Goal: Transaction & Acquisition: Purchase product/service

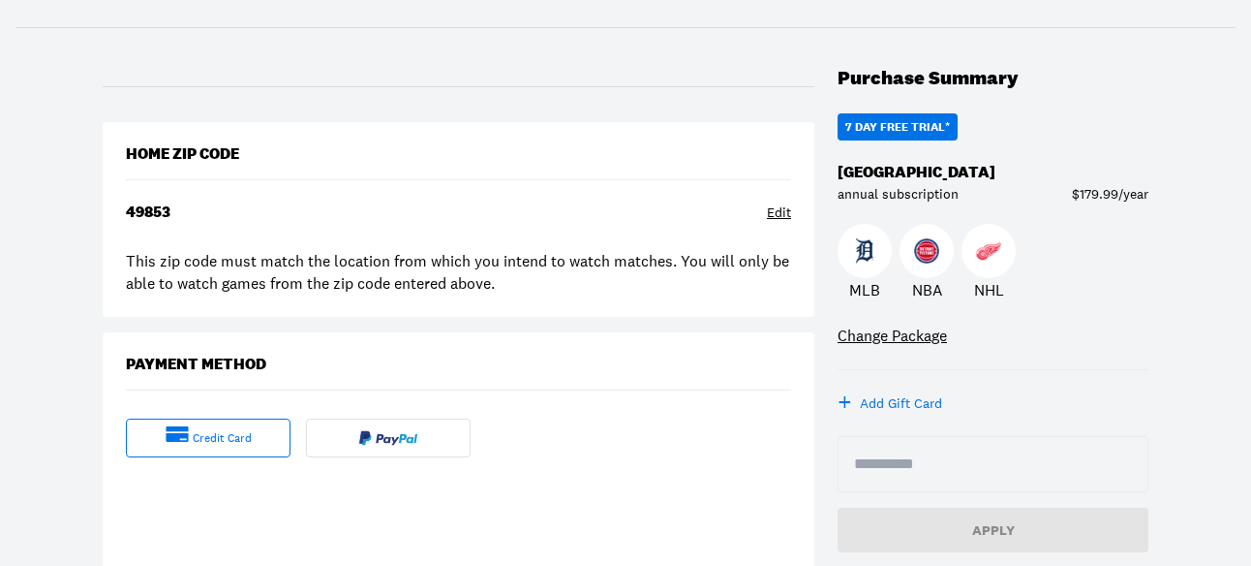
scroll to position [194, 0]
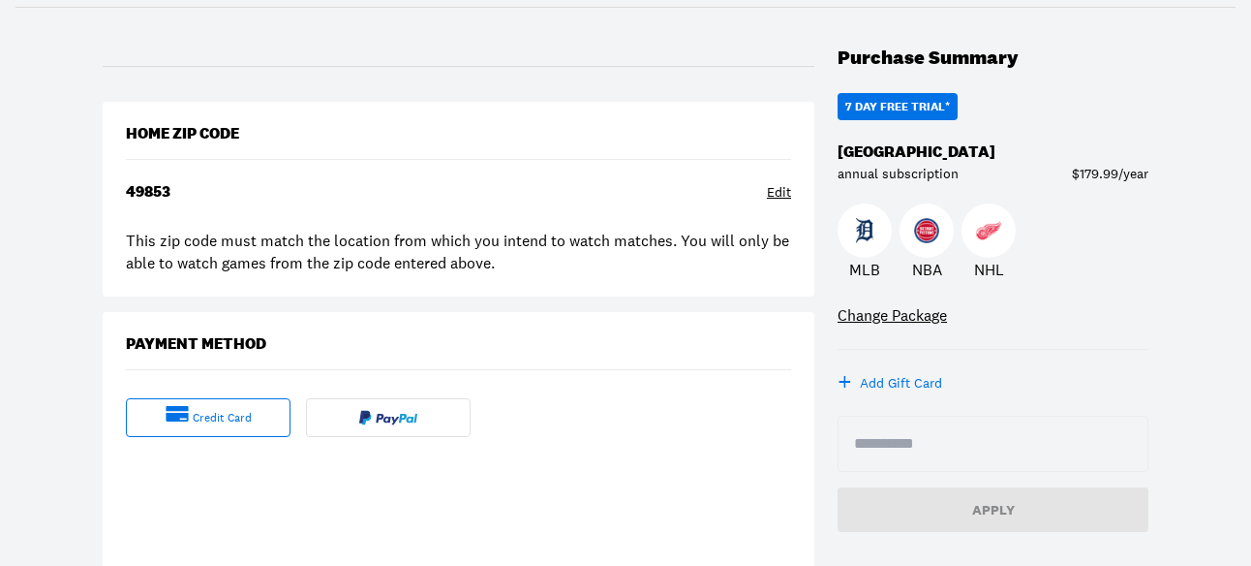
click at [215, 419] on div "credit card" at bounding box center [222, 418] width 59 height 16
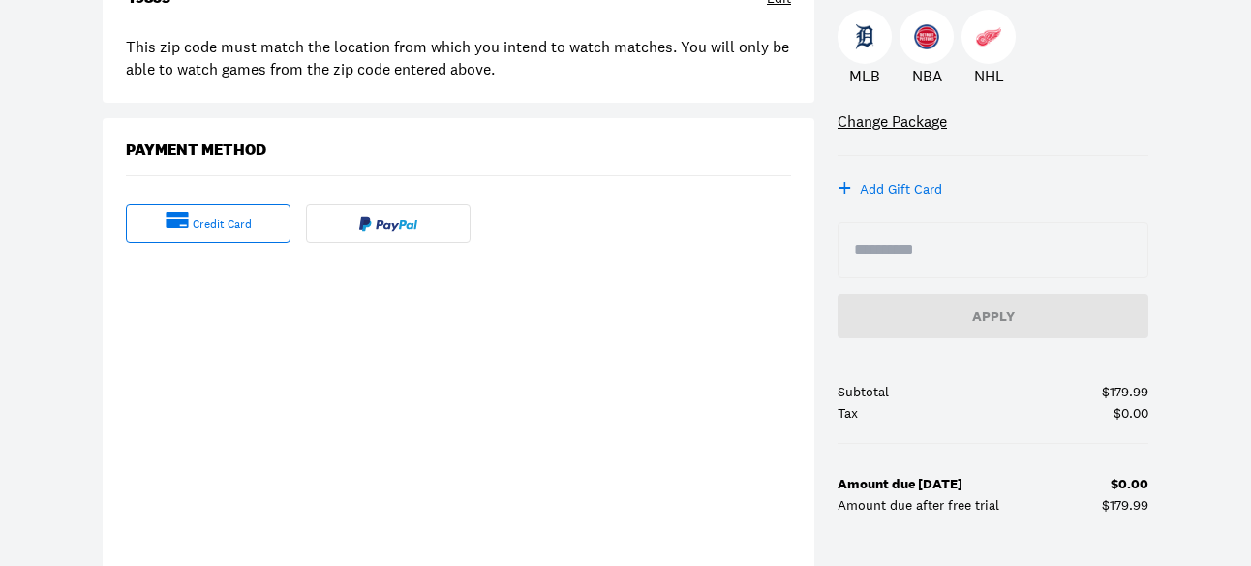
scroll to position [484, 0]
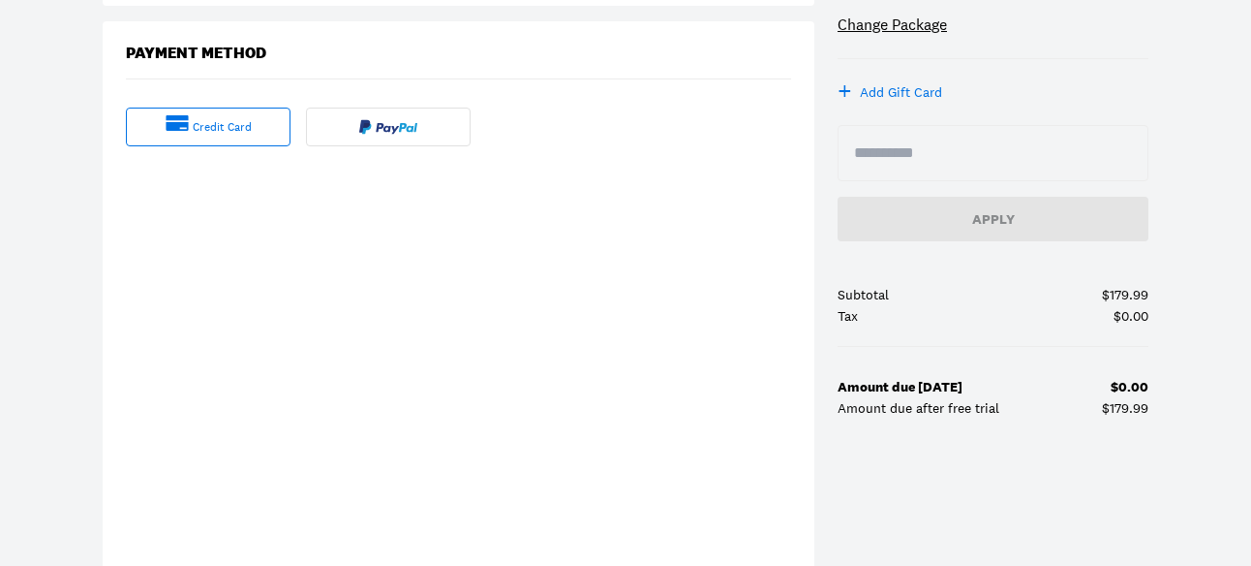
click at [390, 128] on img at bounding box center [388, 126] width 58 height 15
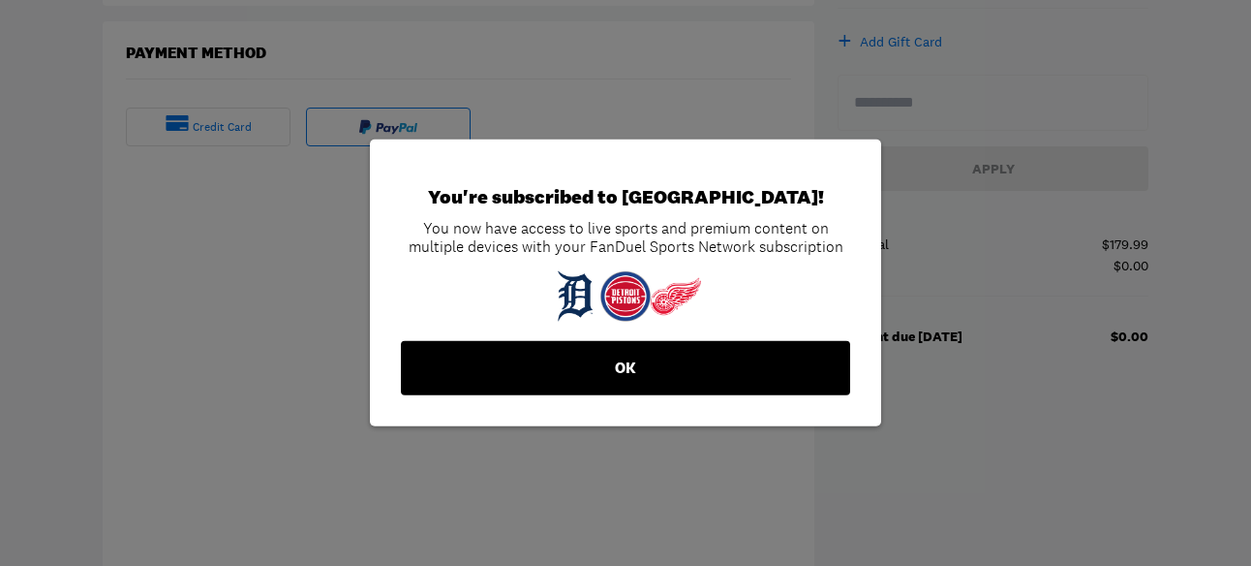
click at [723, 355] on button "OK" at bounding box center [625, 368] width 449 height 54
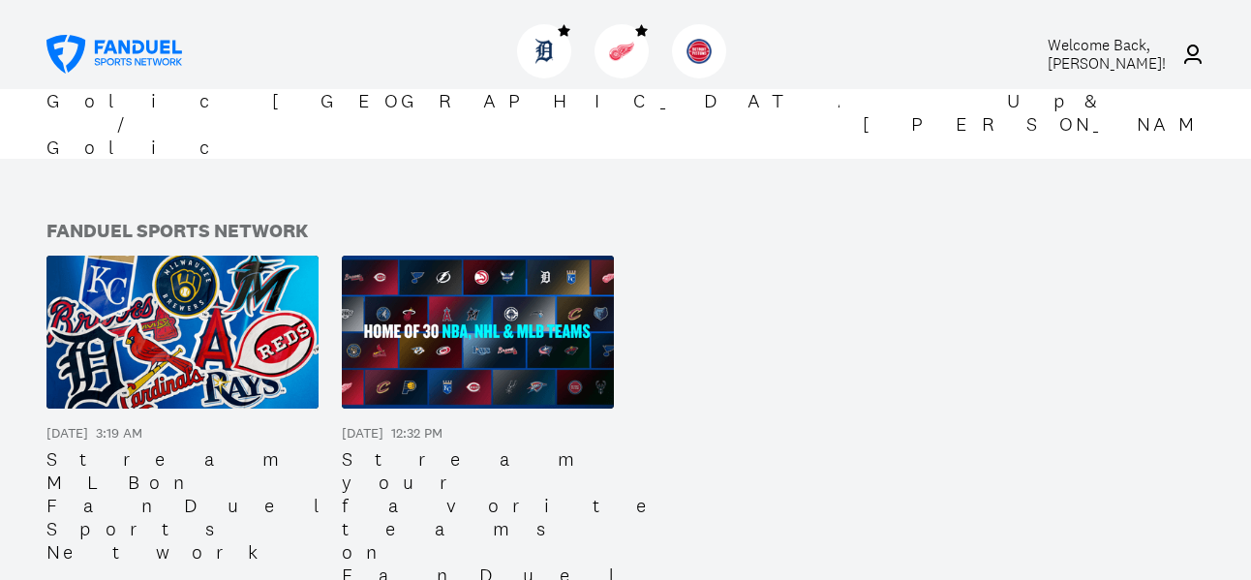
scroll to position [1888, 0]
